Goal: Information Seeking & Learning: Check status

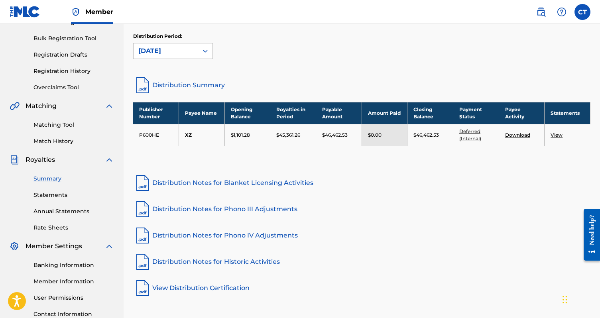
click at [223, 182] on link "Distribution Notes for Blanket Licensing Activities" at bounding box center [362, 183] width 458 height 19
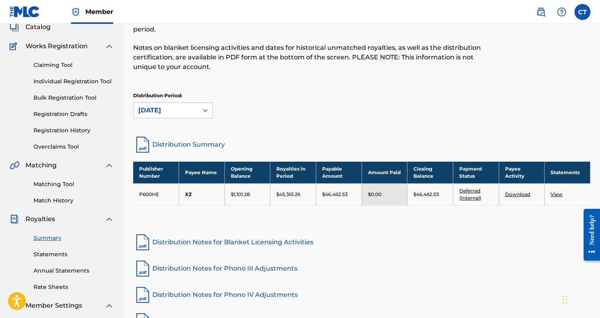
scroll to position [46, 0]
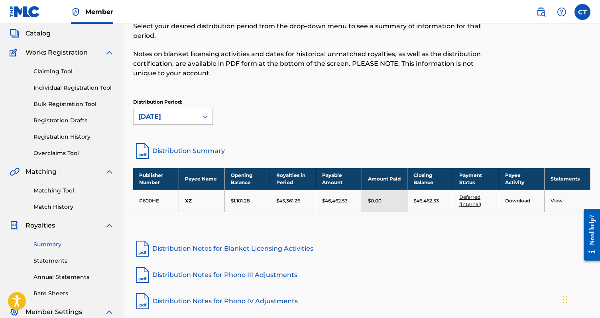
click at [218, 302] on link "Distribution Notes for Phono IV Adjustments" at bounding box center [362, 301] width 458 height 19
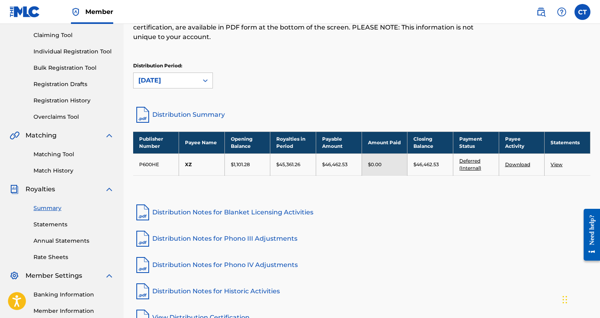
scroll to position [89, 0]
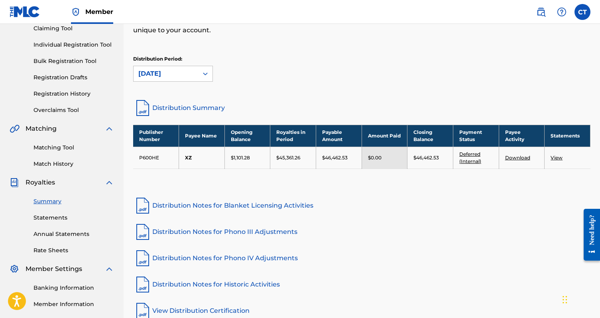
click at [248, 283] on link "Distribution Notes for Historic Activities" at bounding box center [362, 284] width 458 height 19
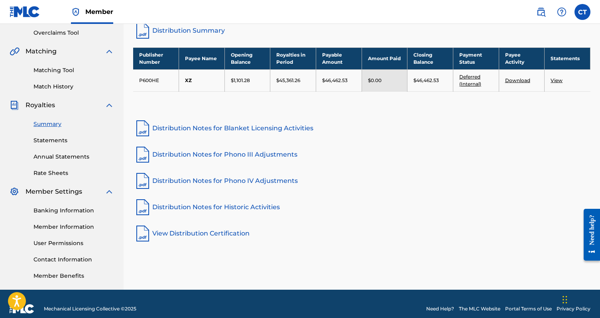
scroll to position [176, 0]
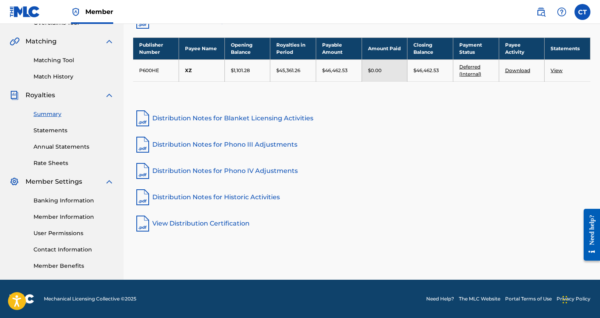
click at [227, 223] on link "View Distribution Certification" at bounding box center [362, 223] width 458 height 19
click at [273, 117] on link "Distribution Notes for Blanket Licensing Activities" at bounding box center [362, 118] width 458 height 19
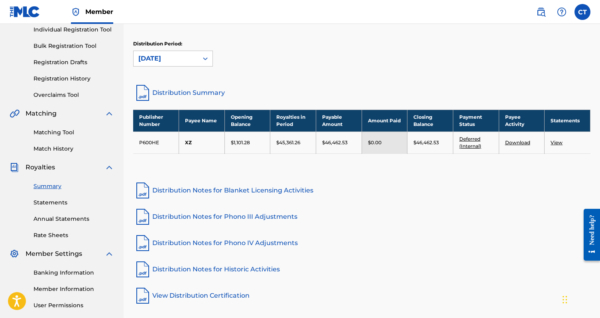
scroll to position [0, 0]
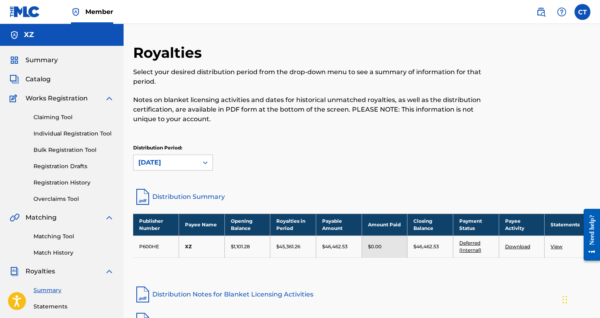
click at [17, 28] on div "XZ" at bounding box center [62, 35] width 124 height 22
drag, startPoint x: 22, startPoint y: 32, endPoint x: 34, endPoint y: 37, distance: 13.1
click at [22, 33] on div "XZ" at bounding box center [62, 35] width 124 height 22
click at [34, 37] on div "XZ" at bounding box center [62, 35] width 124 height 22
click at [31, 37] on h5 "XZ" at bounding box center [29, 34] width 10 height 9
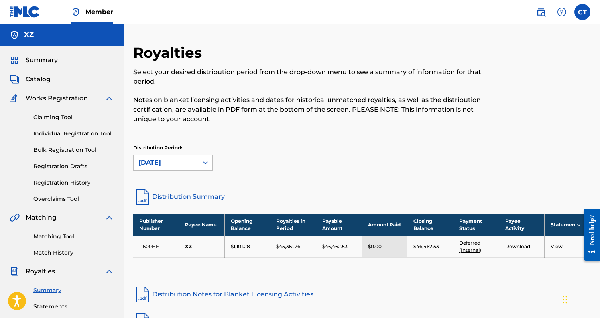
click at [30, 12] on img at bounding box center [25, 12] width 31 height 12
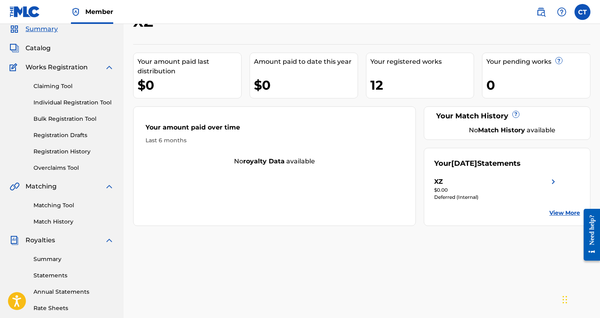
scroll to position [36, 0]
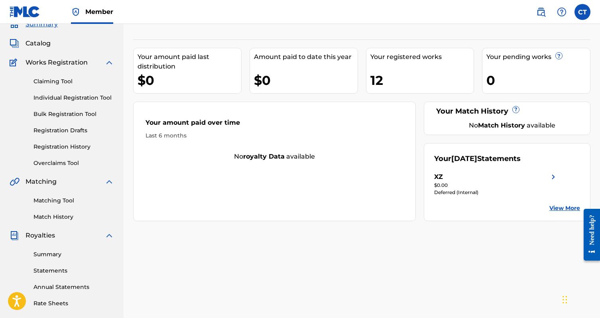
click at [555, 208] on link "View More" at bounding box center [565, 208] width 31 height 8
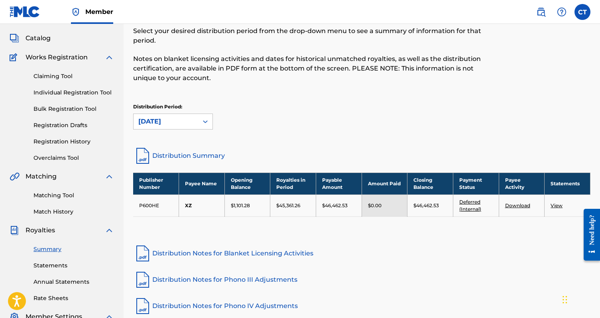
scroll to position [50, 0]
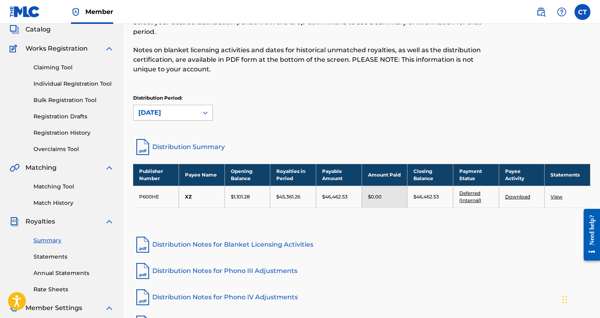
click at [201, 113] on icon at bounding box center [205, 113] width 8 height 8
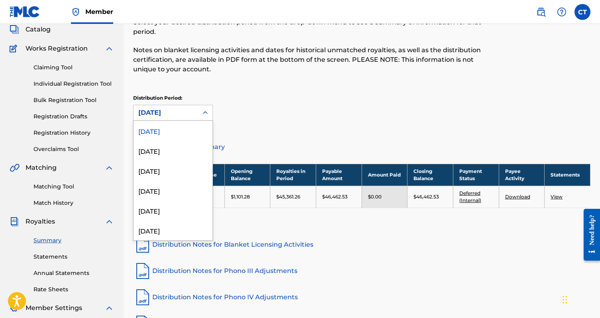
click at [187, 131] on div "[DATE]" at bounding box center [173, 131] width 79 height 20
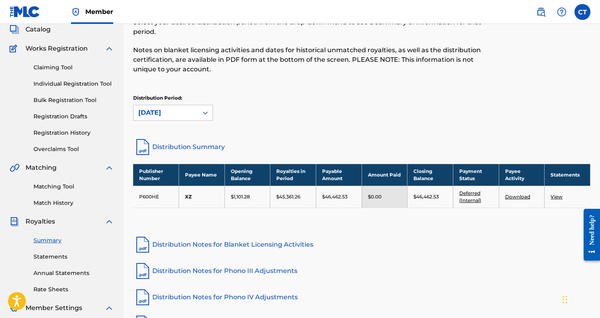
click at [207, 116] on icon at bounding box center [205, 113] width 8 height 8
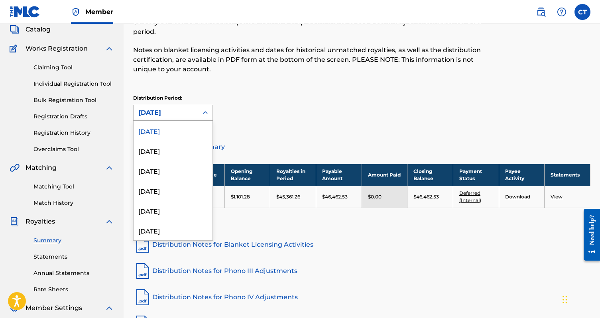
click at [190, 131] on div "[DATE]" at bounding box center [173, 131] width 79 height 20
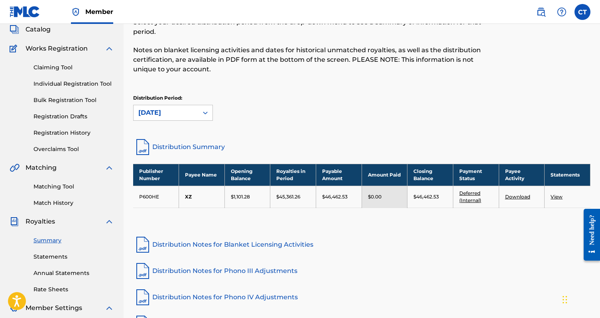
click at [202, 112] on icon at bounding box center [205, 113] width 8 height 8
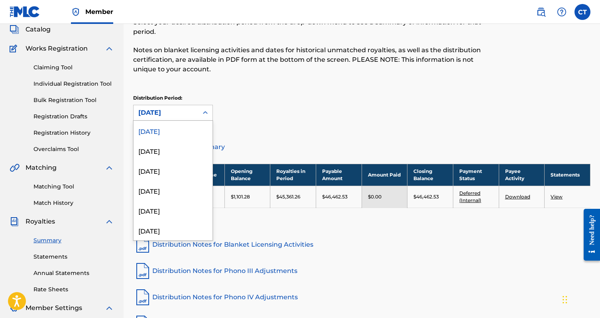
click at [236, 109] on div "Distribution Period: option September 2025, selected. September 2025 selected, …" at bounding box center [362, 108] width 458 height 26
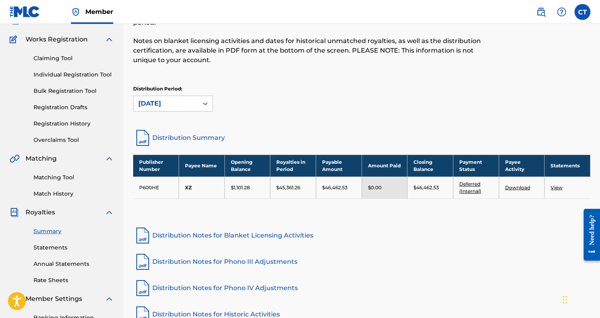
scroll to position [0, 0]
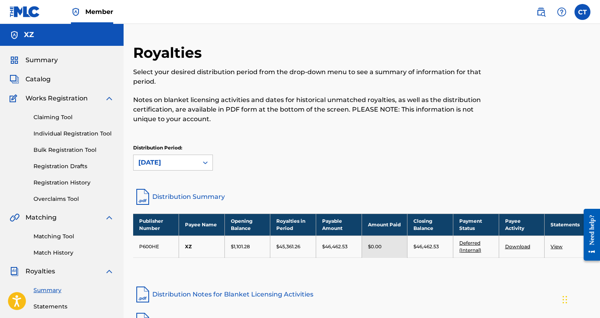
click at [30, 36] on h5 "XZ" at bounding box center [29, 34] width 10 height 9
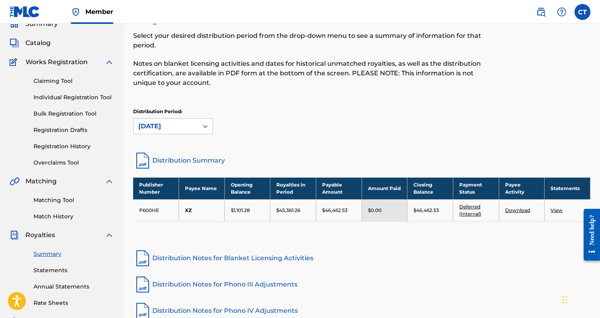
scroll to position [47, 0]
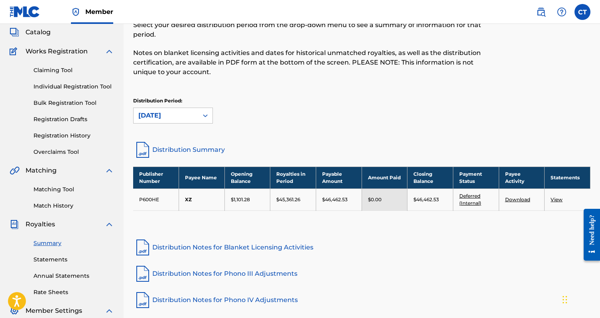
click at [470, 195] on link "Deferred (Internal)" at bounding box center [471, 199] width 22 height 13
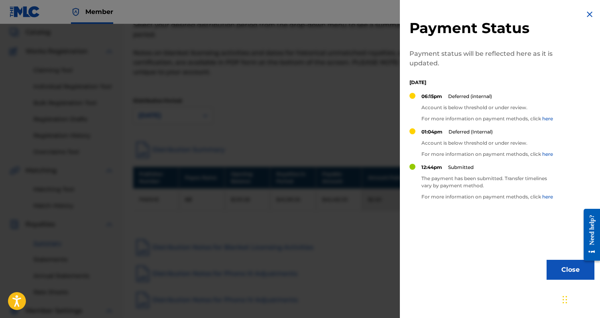
click at [547, 118] on link "here" at bounding box center [548, 119] width 11 height 6
click at [585, 16] on img at bounding box center [590, 15] width 10 height 10
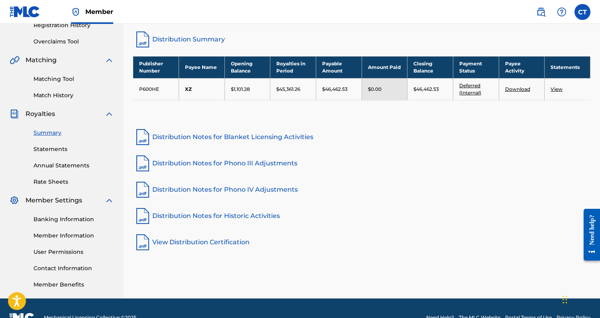
scroll to position [155, 0]
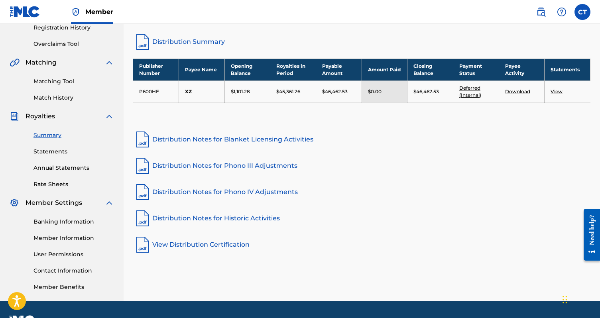
click at [58, 273] on link "Contact Information" at bounding box center [74, 271] width 81 height 8
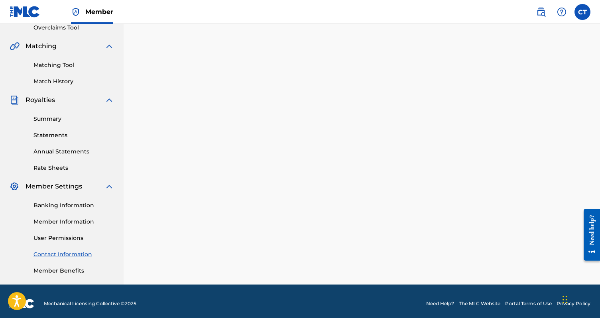
scroll to position [176, 0]
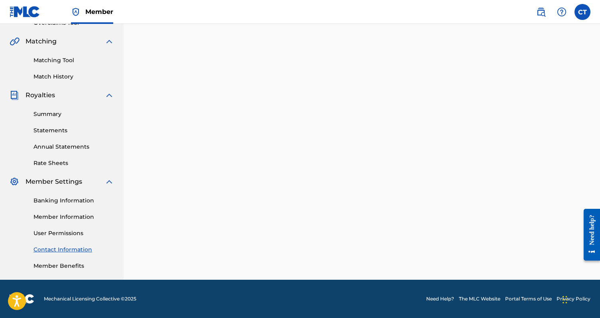
click at [590, 240] on div "Need help?" at bounding box center [592, 230] width 11 height 30
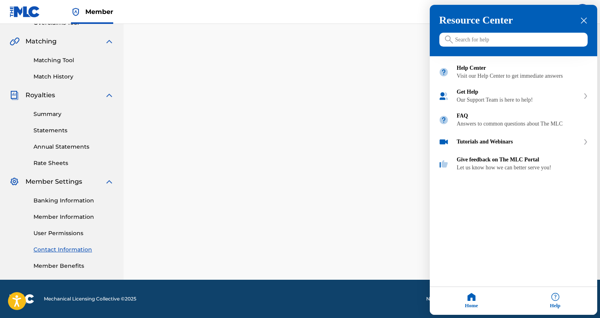
click at [559, 300] on div "Help" at bounding box center [556, 302] width 84 height 28
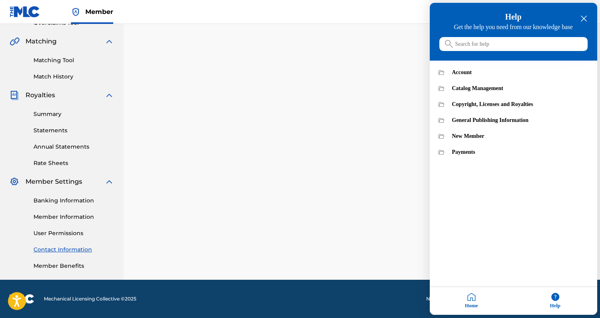
click at [411, 147] on div at bounding box center [300, 159] width 600 height 318
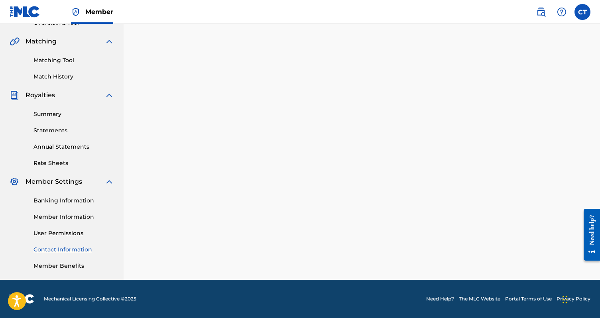
click at [433, 296] on link "Need Help?" at bounding box center [441, 299] width 28 height 7
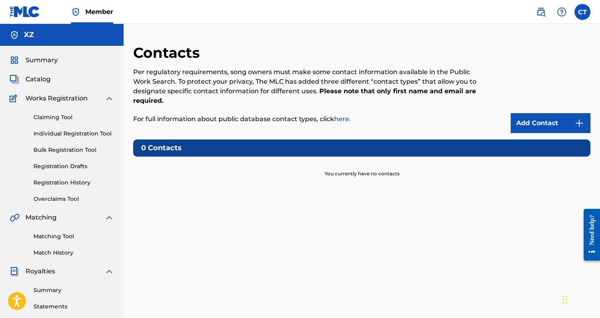
click at [30, 33] on h5 "XZ" at bounding box center [29, 34] width 10 height 9
click at [40, 57] on span "Summary" at bounding box center [42, 60] width 32 height 10
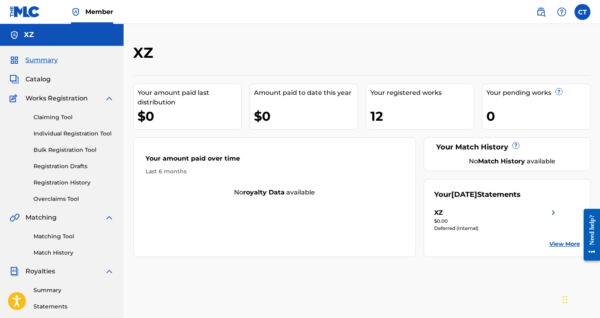
click at [563, 244] on link "View More" at bounding box center [565, 244] width 31 height 8
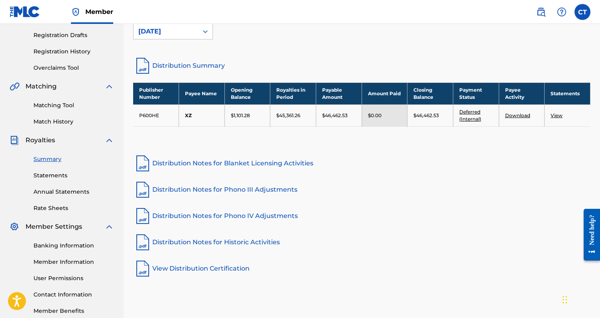
scroll to position [176, 0]
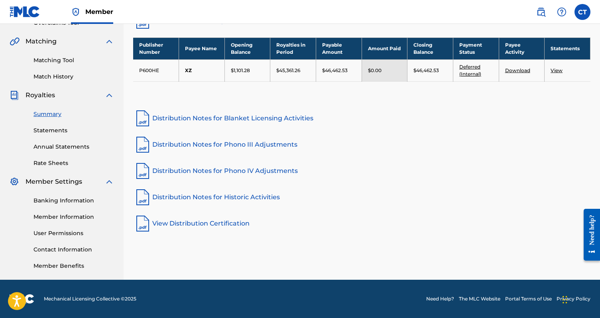
click at [55, 250] on link "Contact Information" at bounding box center [74, 250] width 81 height 8
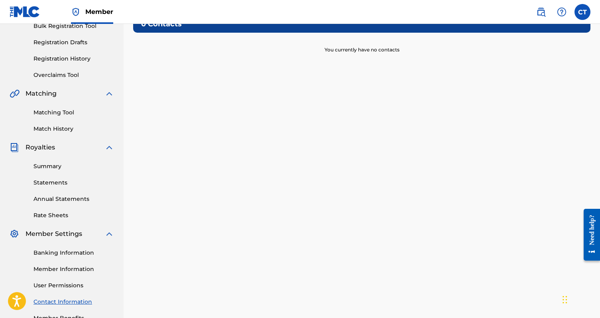
scroll to position [131, 0]
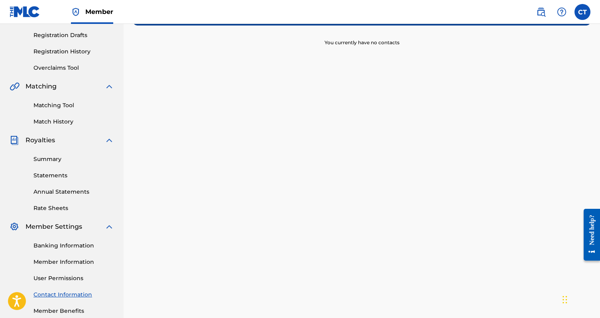
click at [52, 263] on link "Member Information" at bounding box center [74, 262] width 81 height 8
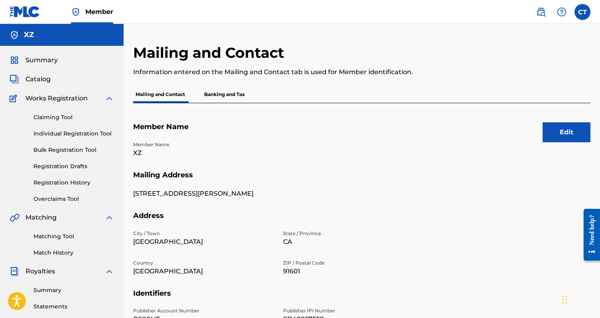
click at [215, 92] on p "Banking and Tax" at bounding box center [224, 94] width 45 height 17
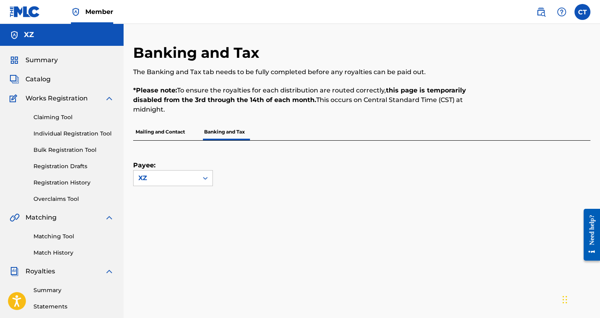
click at [168, 131] on p "Mailing and Contact" at bounding box center [160, 132] width 54 height 17
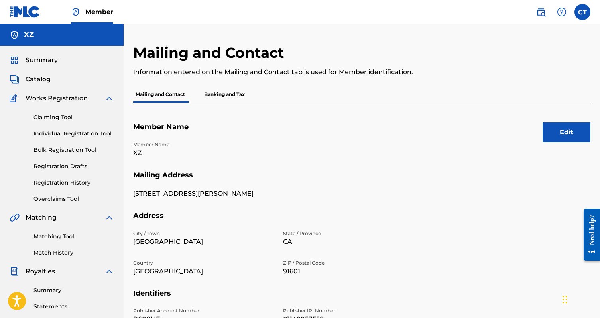
click at [32, 36] on h5 "XZ" at bounding box center [29, 34] width 10 height 9
click at [36, 60] on span "Summary" at bounding box center [42, 60] width 32 height 10
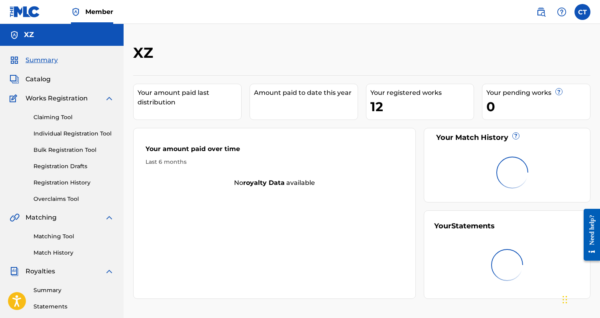
click at [33, 36] on h5 "XZ" at bounding box center [29, 34] width 10 height 9
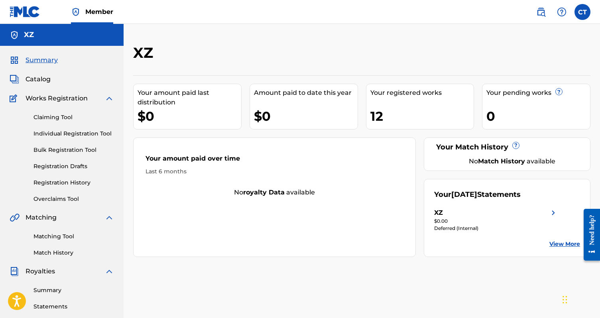
click at [552, 214] on img at bounding box center [554, 213] width 10 height 10
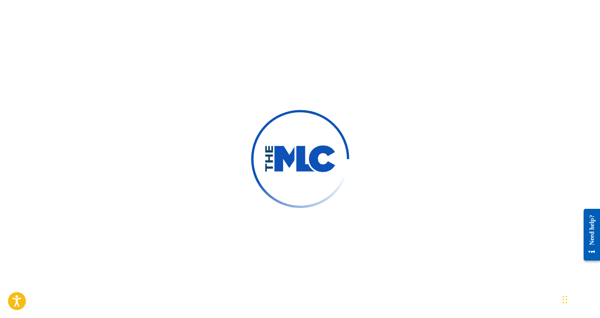
scroll to position [459, 0]
